Goal: Navigation & Orientation: Find specific page/section

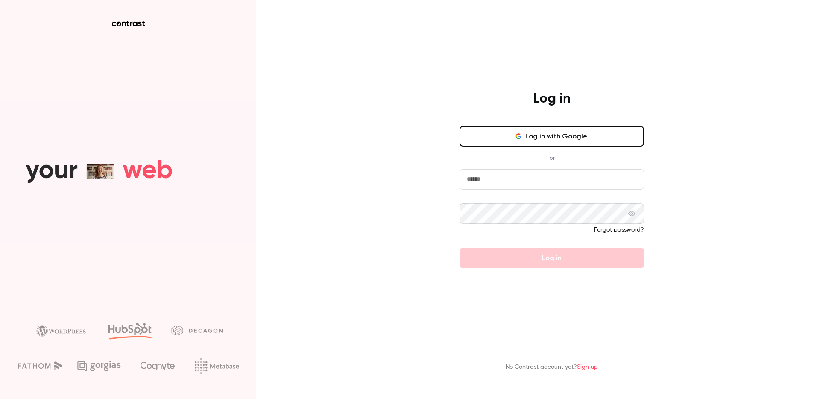
click at [528, 144] on button "Log in with Google" at bounding box center [551, 136] width 184 height 20
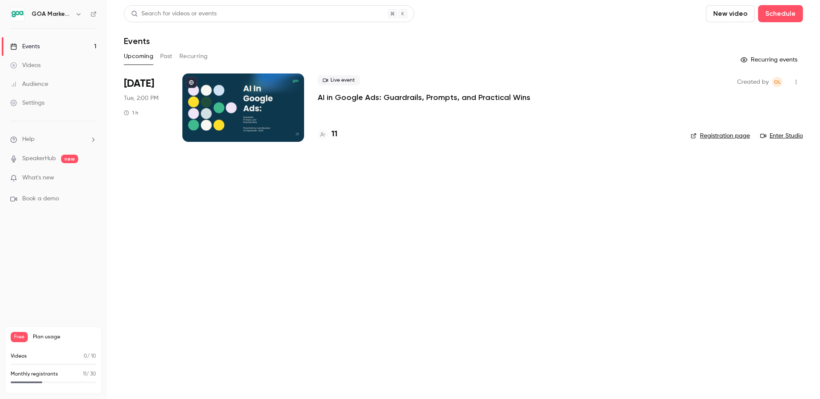
click at [272, 107] on div at bounding box center [243, 107] width 122 height 68
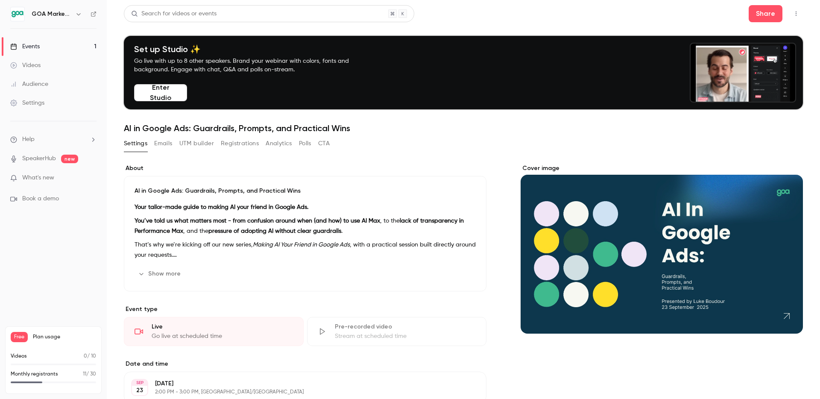
click at [149, 90] on button "Enter Studio" at bounding box center [160, 92] width 53 height 17
